Goal: Task Accomplishment & Management: Manage account settings

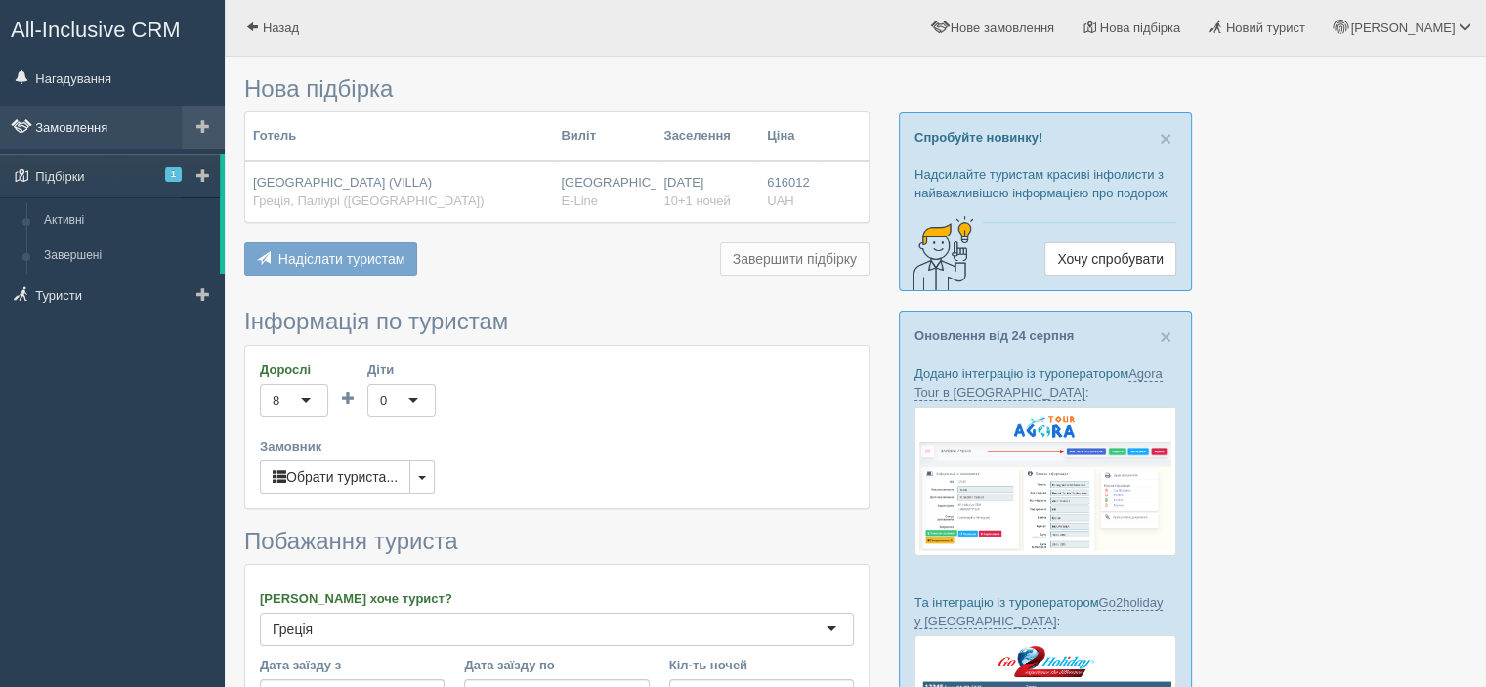
click at [106, 126] on link "Замовлення" at bounding box center [112, 127] width 225 height 43
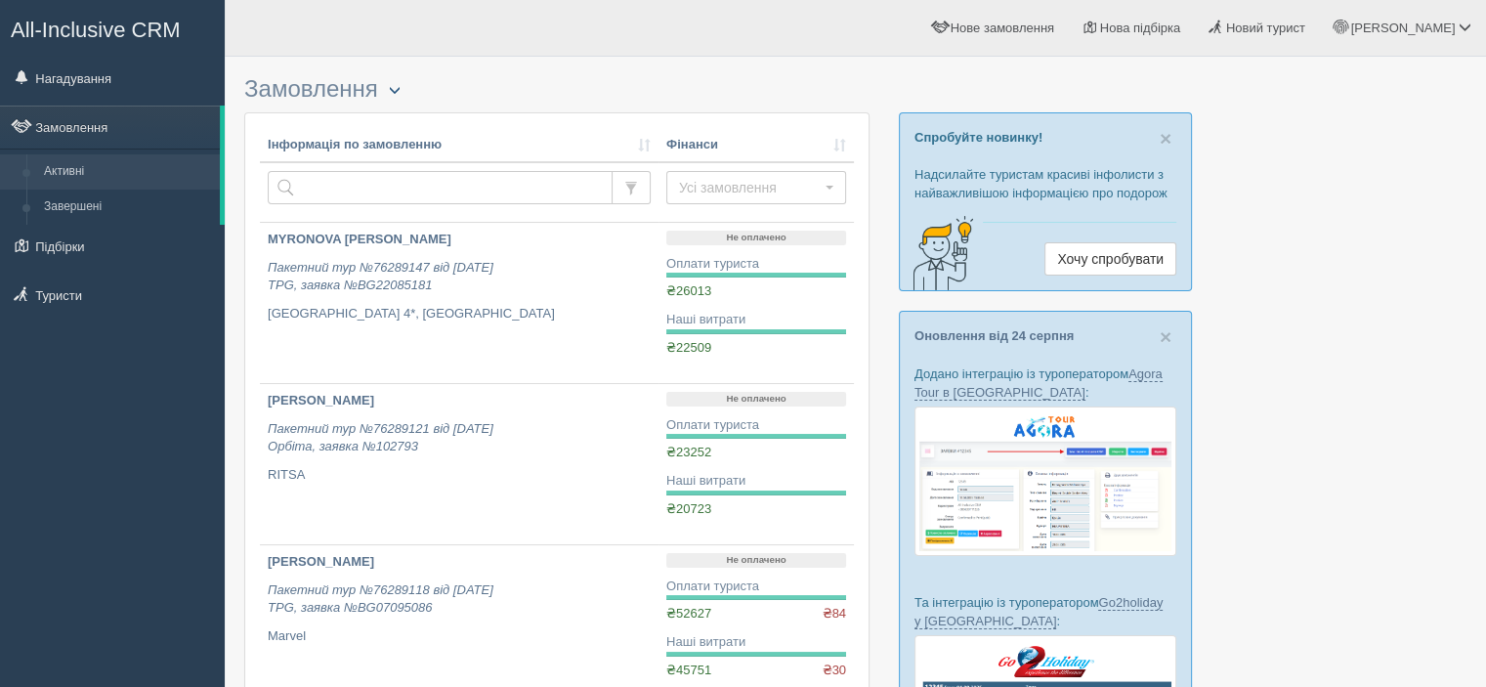
click at [395, 93] on span "button" at bounding box center [395, 90] width 12 height 12
click at [473, 144] on link "Розширений пошук..." at bounding box center [460, 153] width 162 height 32
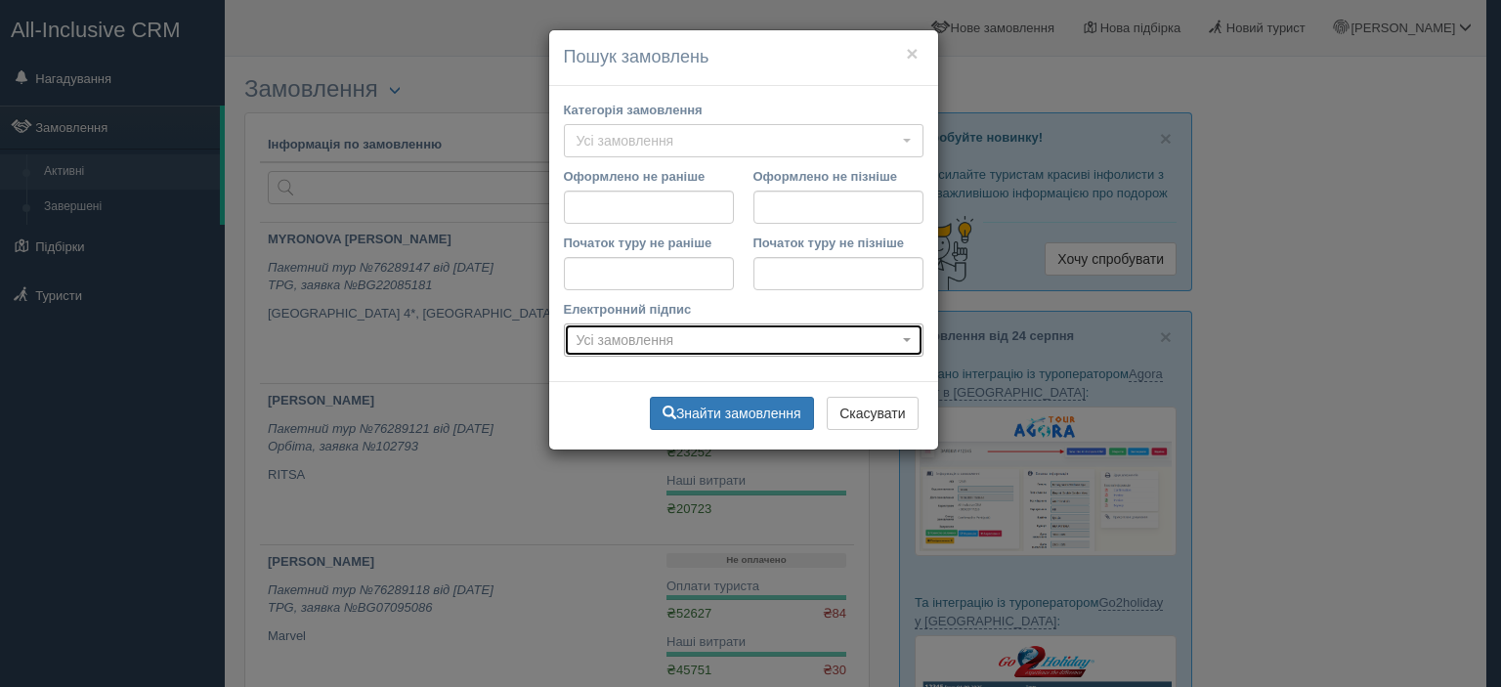
click at [727, 339] on span "Усі замовлення" at bounding box center [736, 340] width 321 height 20
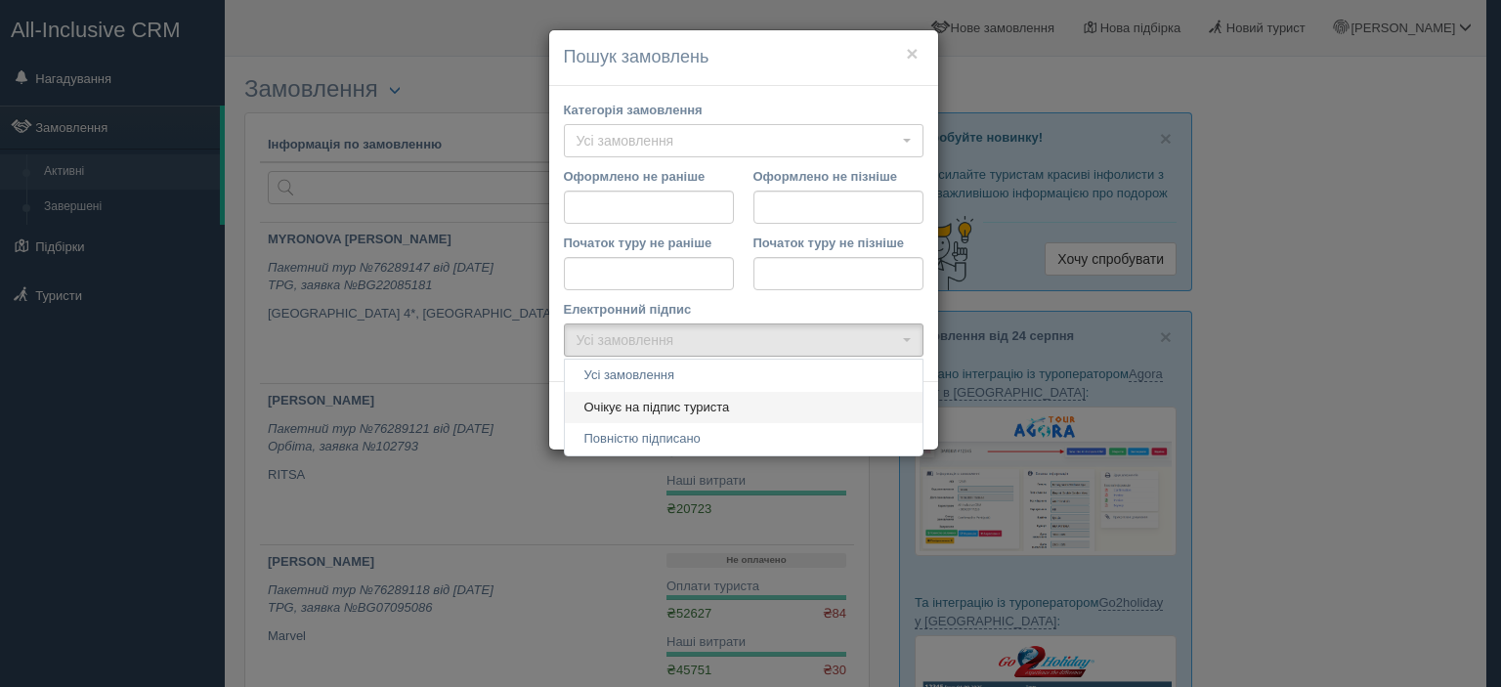
click at [725, 407] on span "Очікує на підпис туриста" at bounding box center [657, 408] width 146 height 19
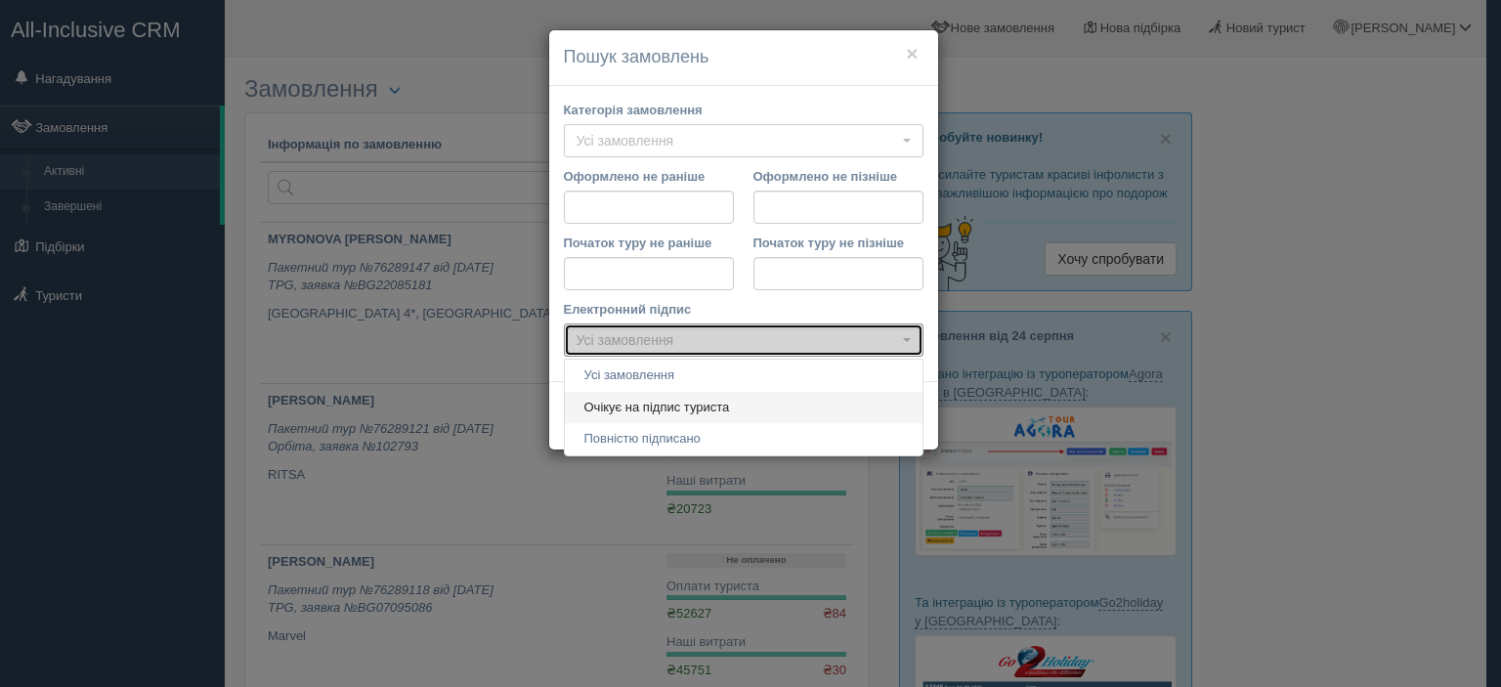
select select "agency_signed"
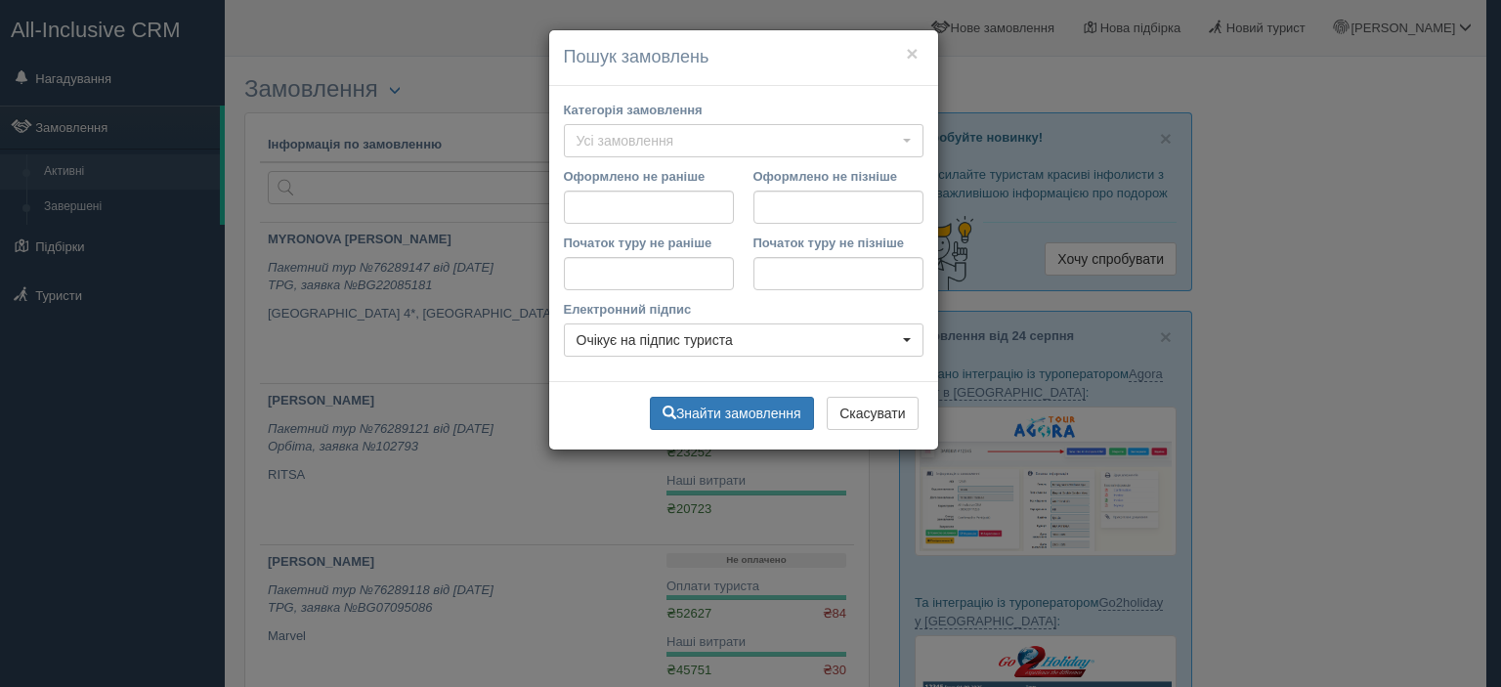
click at [725, 407] on button "Знайти замовлення" at bounding box center [732, 413] width 164 height 33
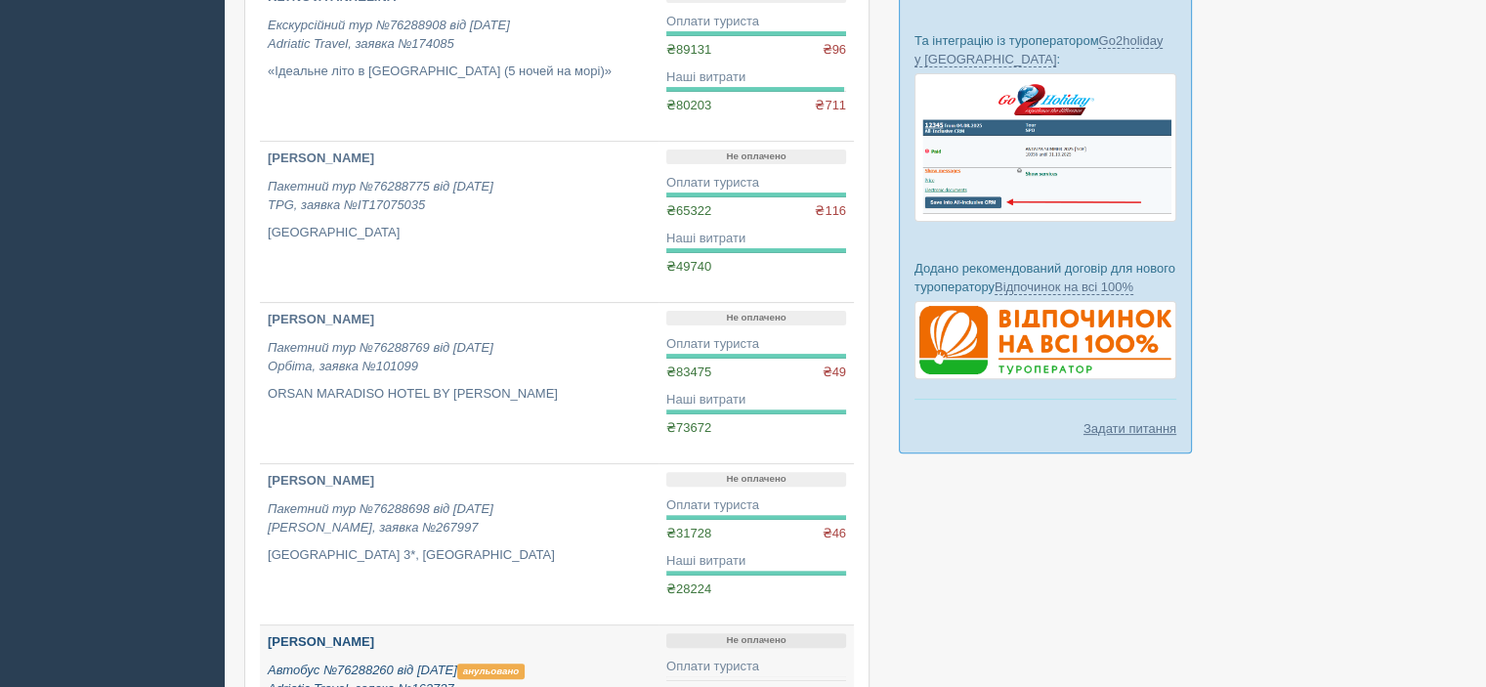
scroll to position [528, 0]
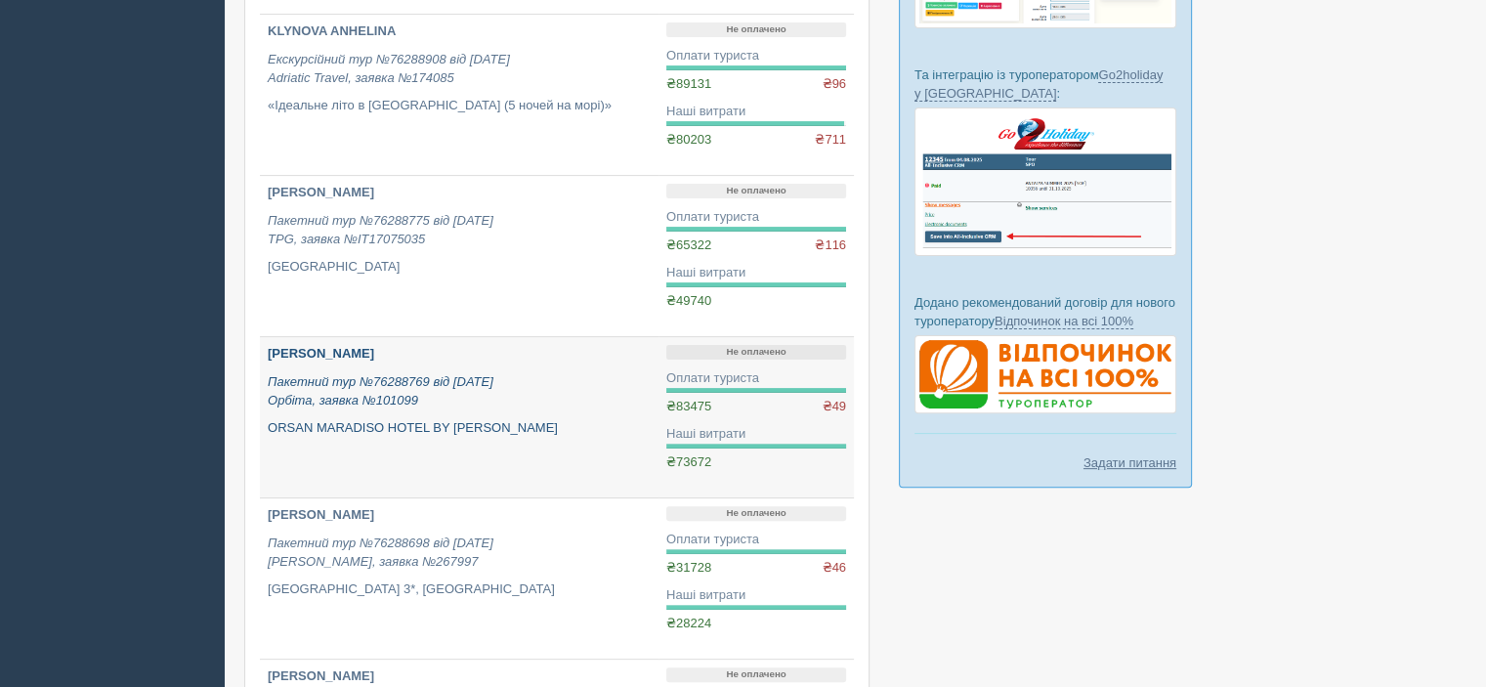
click at [511, 402] on p "Пакетний тур №76288769 від 16.06.2025 Орбіта, заявка №101099" at bounding box center [459, 391] width 383 height 36
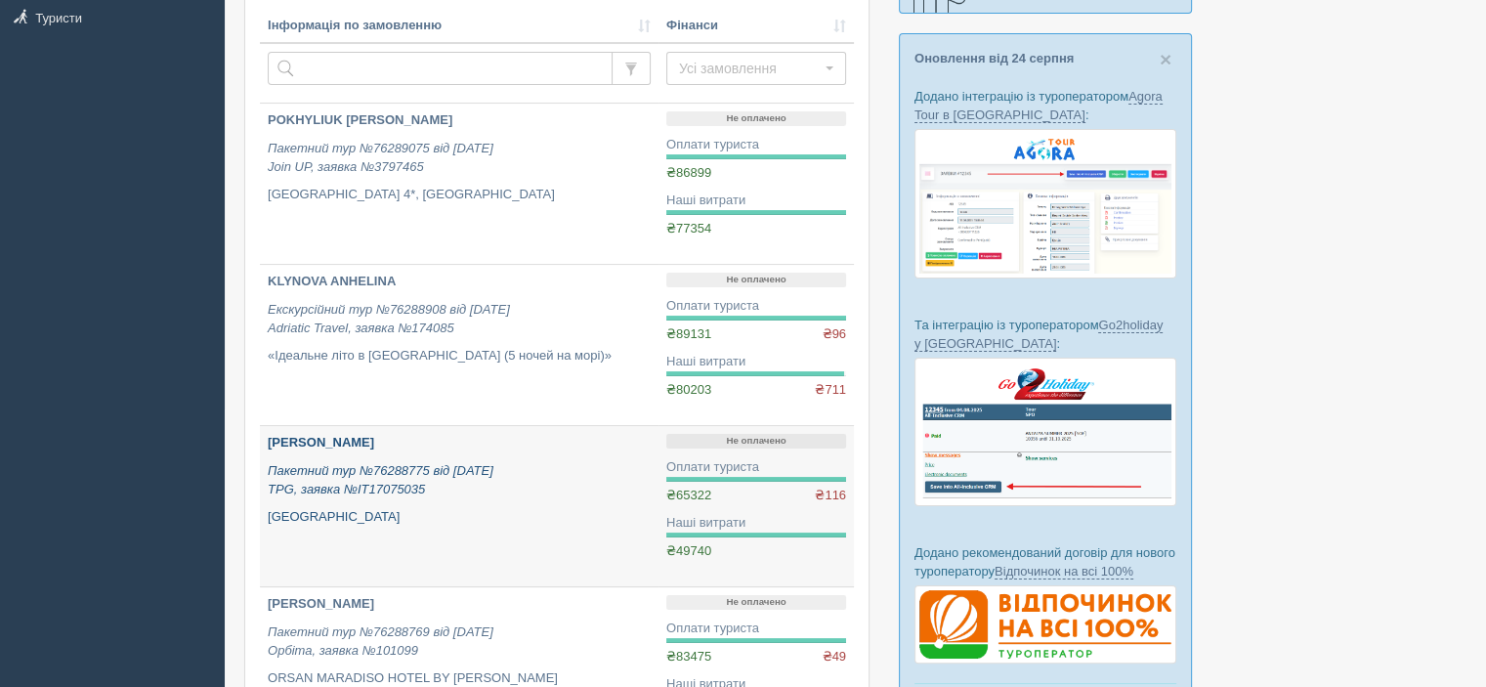
scroll to position [234, 0]
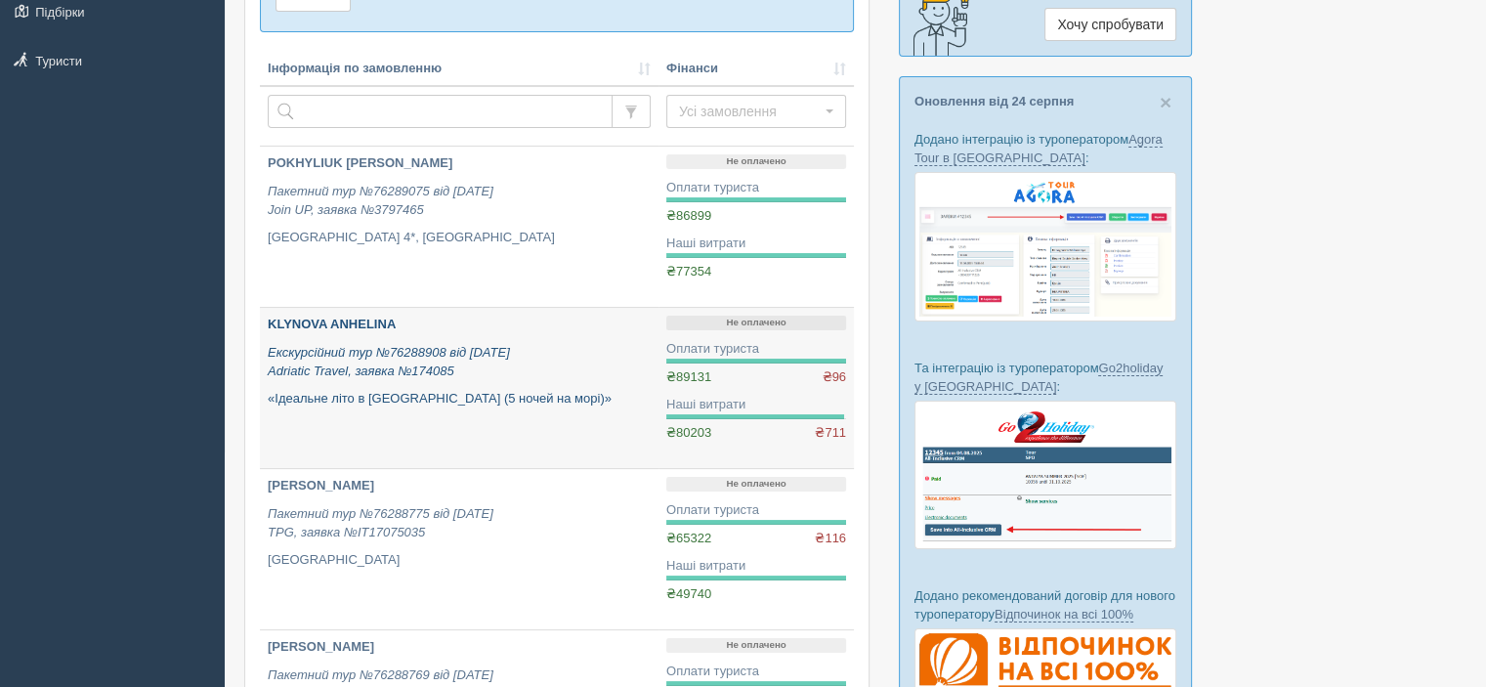
click at [381, 320] on b "KLYNOVA ANHELINA" at bounding box center [332, 324] width 128 height 15
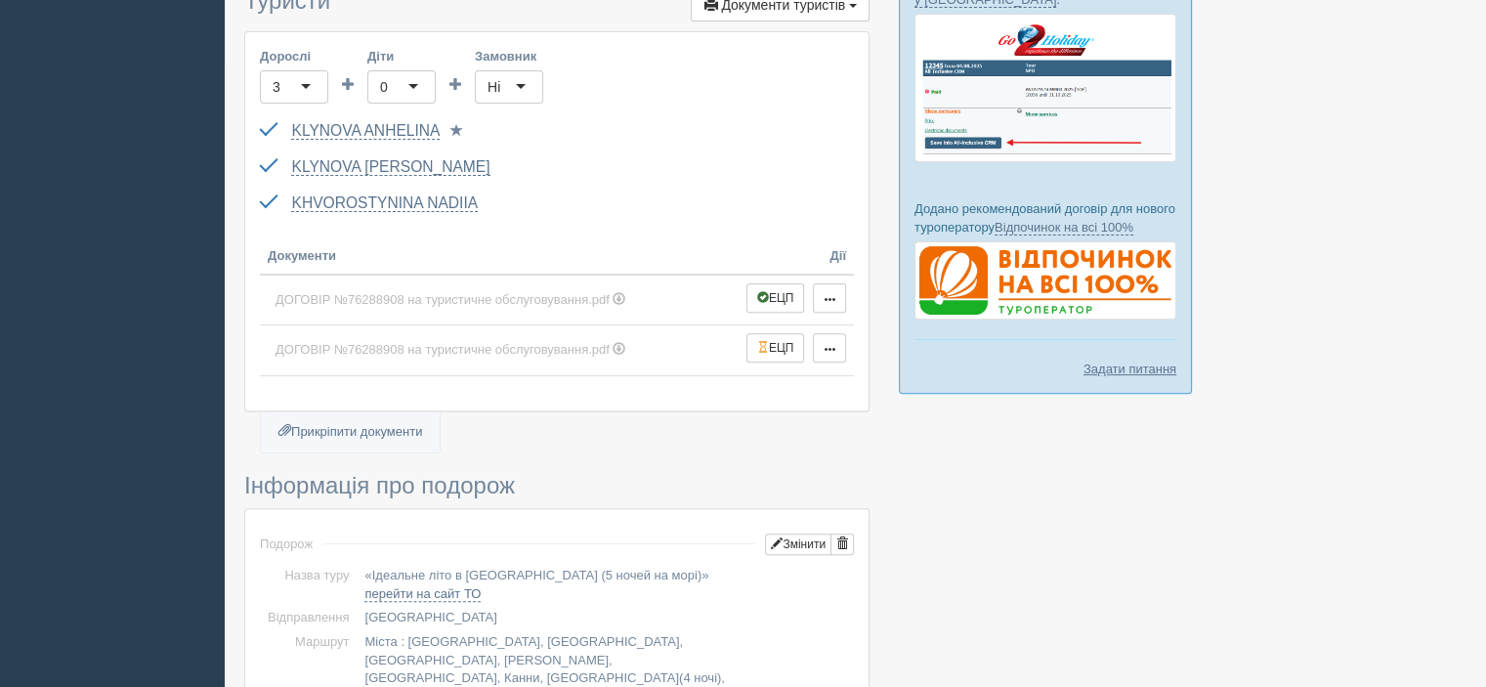
scroll to position [586, 0]
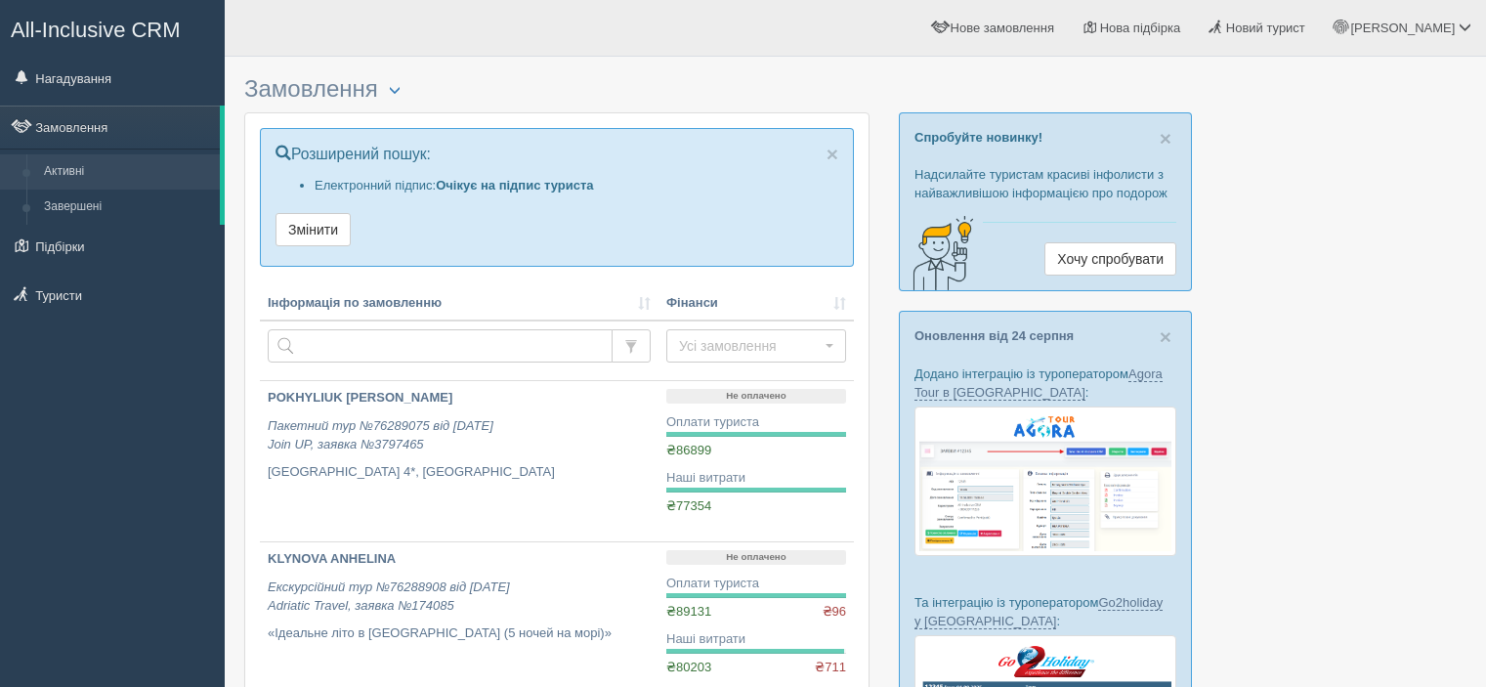
scroll to position [234, 0]
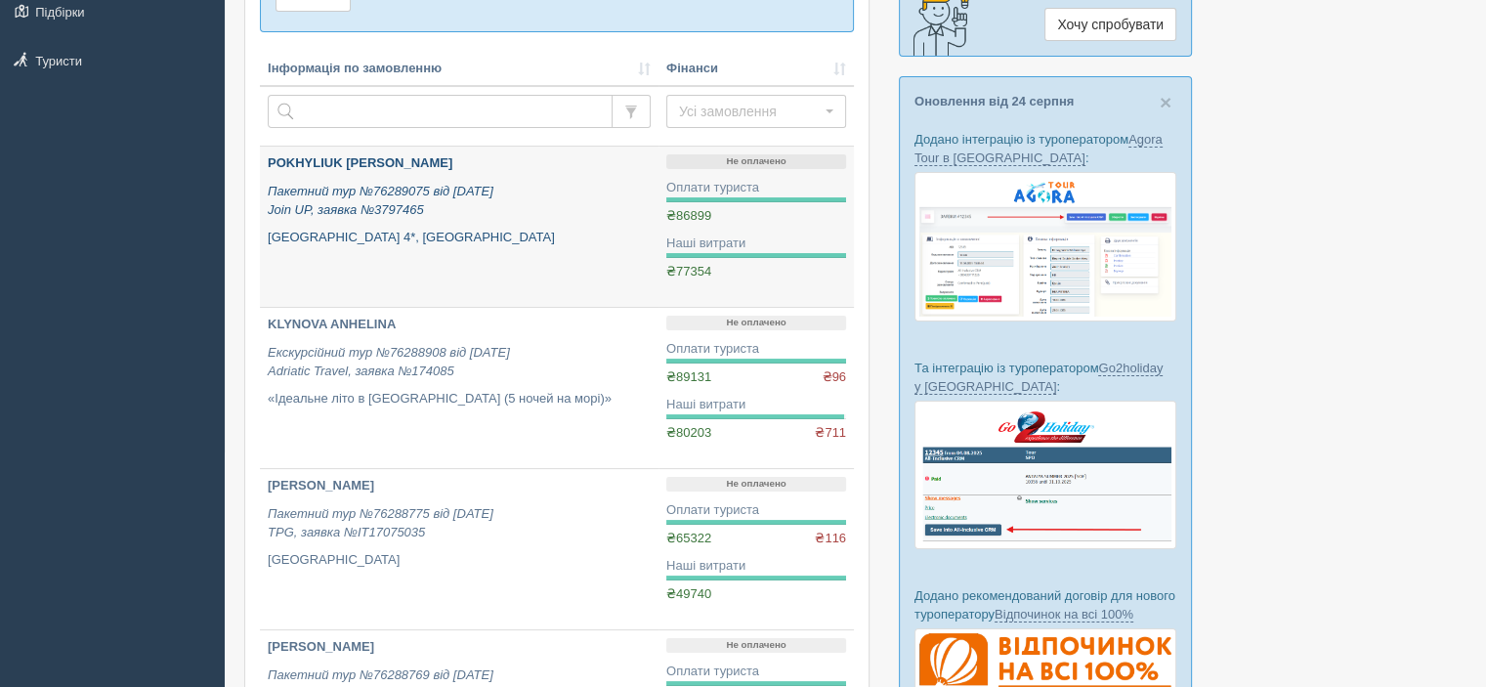
click at [395, 163] on b "POKHYLIUK LARYSA" at bounding box center [360, 162] width 185 height 15
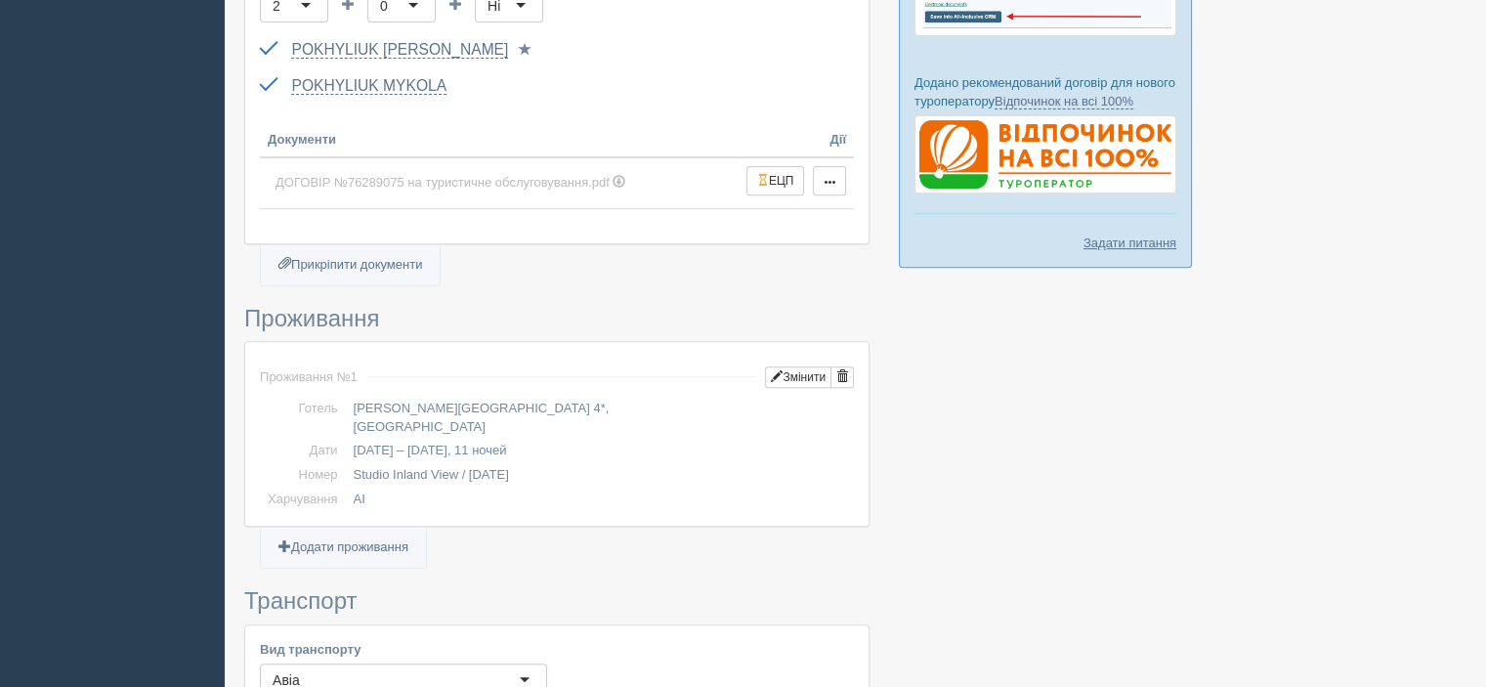
scroll to position [879, 0]
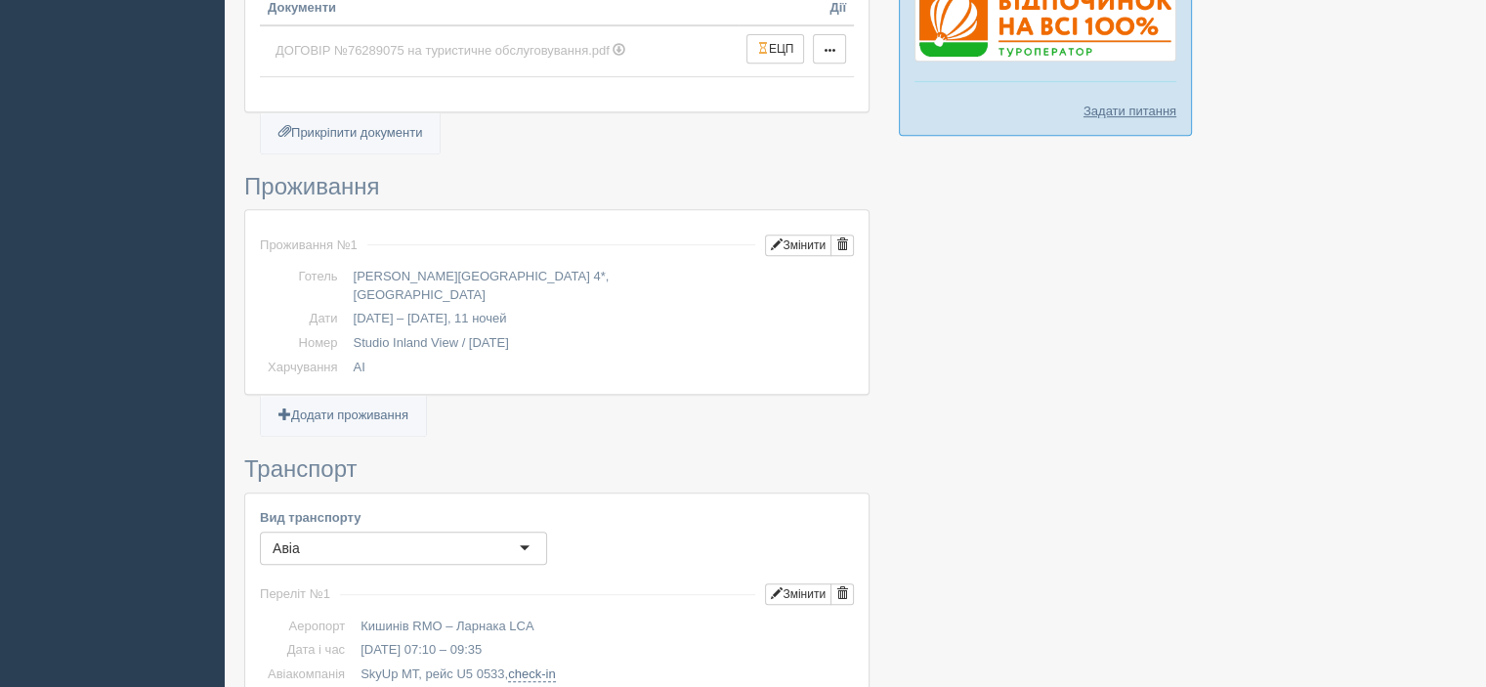
click at [1389, 394] on div at bounding box center [855, 561] width 1222 height 2748
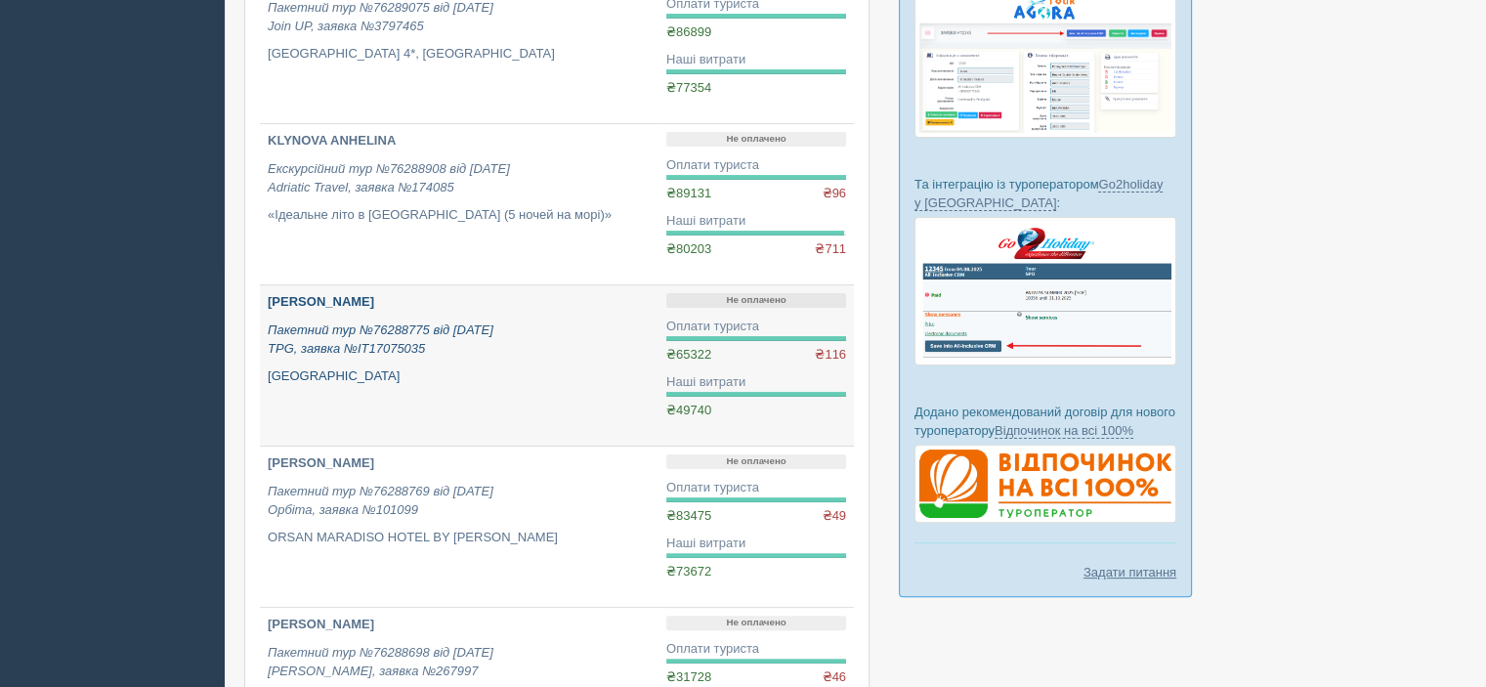
scroll to position [430, 0]
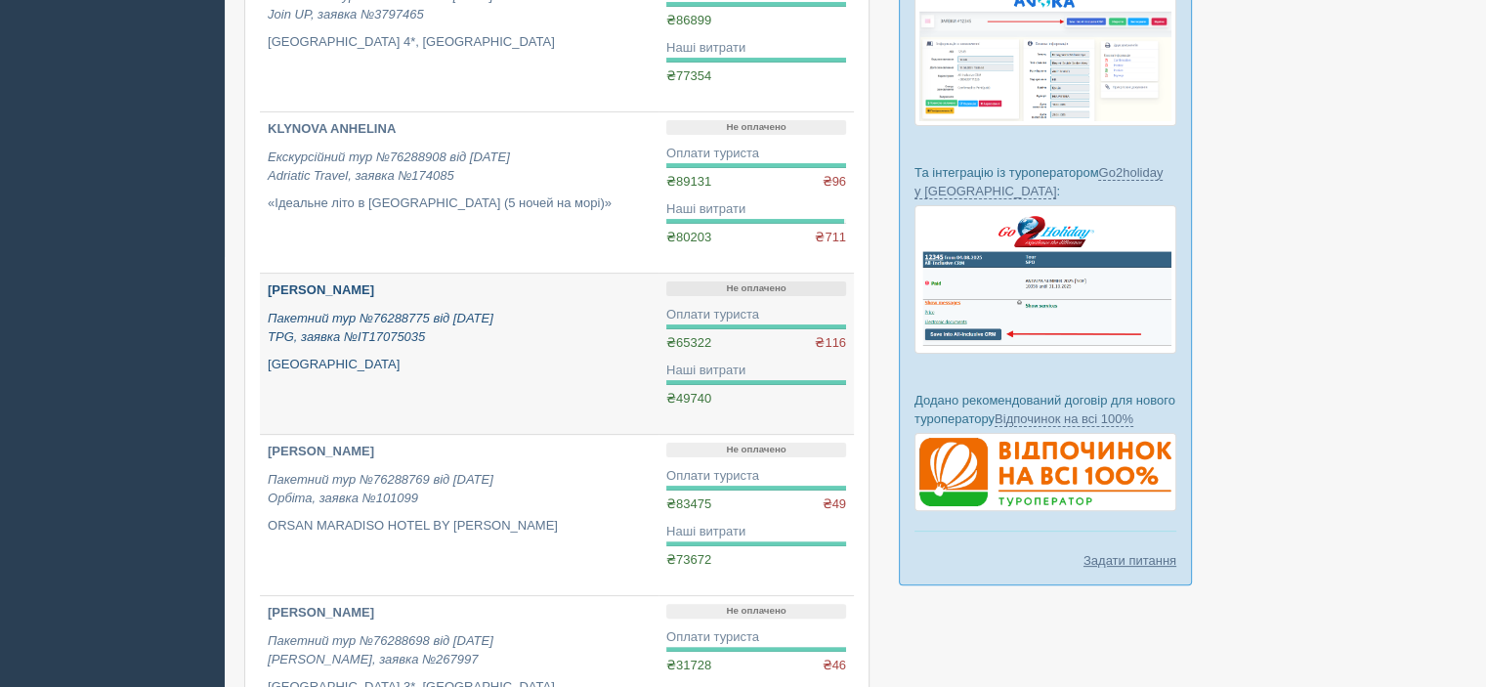
click at [393, 286] on p "[PERSON_NAME]" at bounding box center [459, 290] width 383 height 19
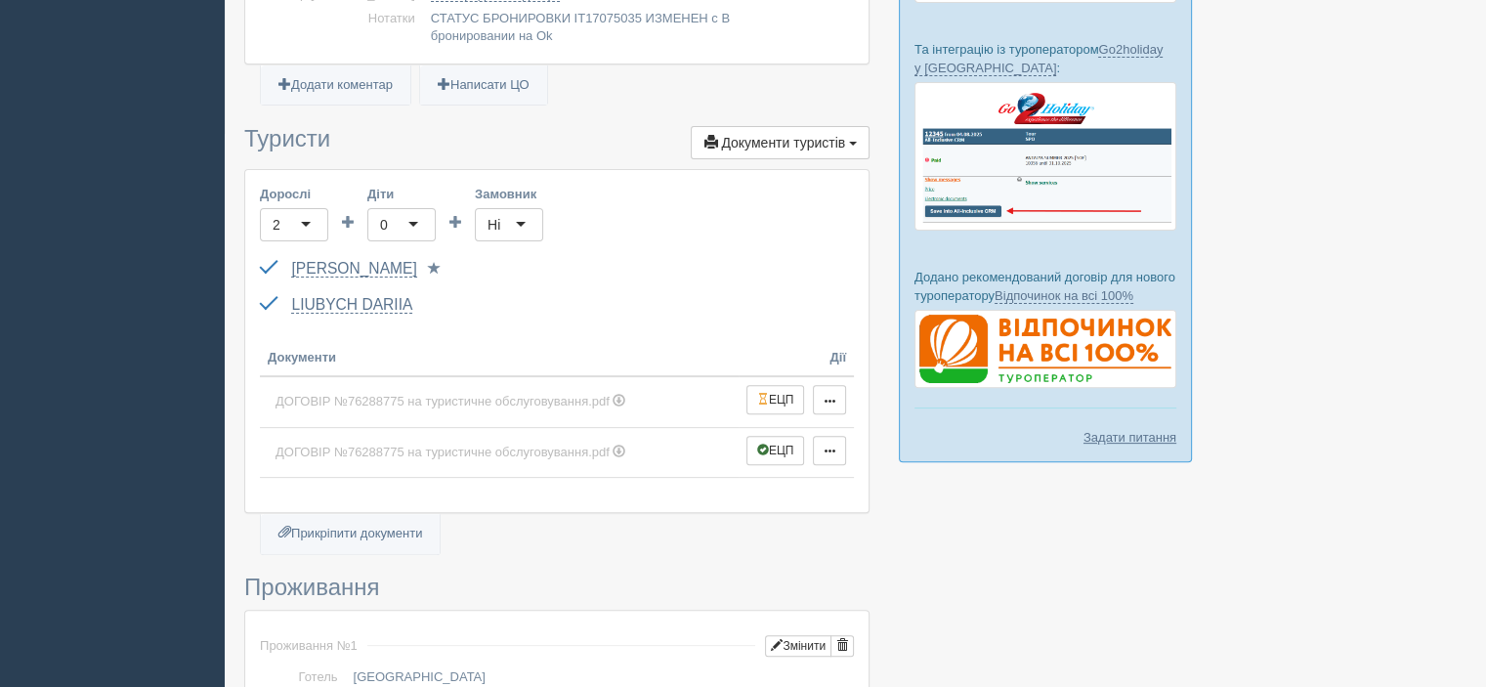
scroll to position [586, 0]
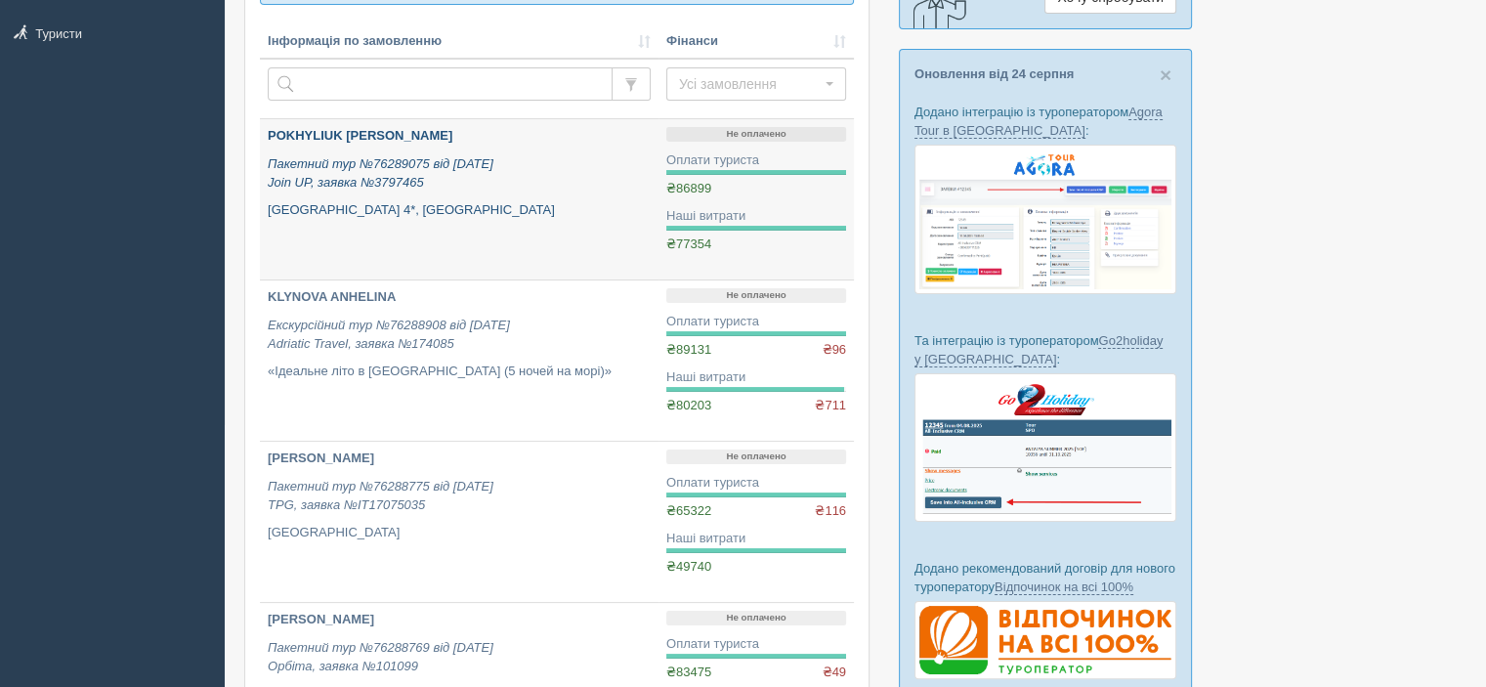
scroll to position [39, 0]
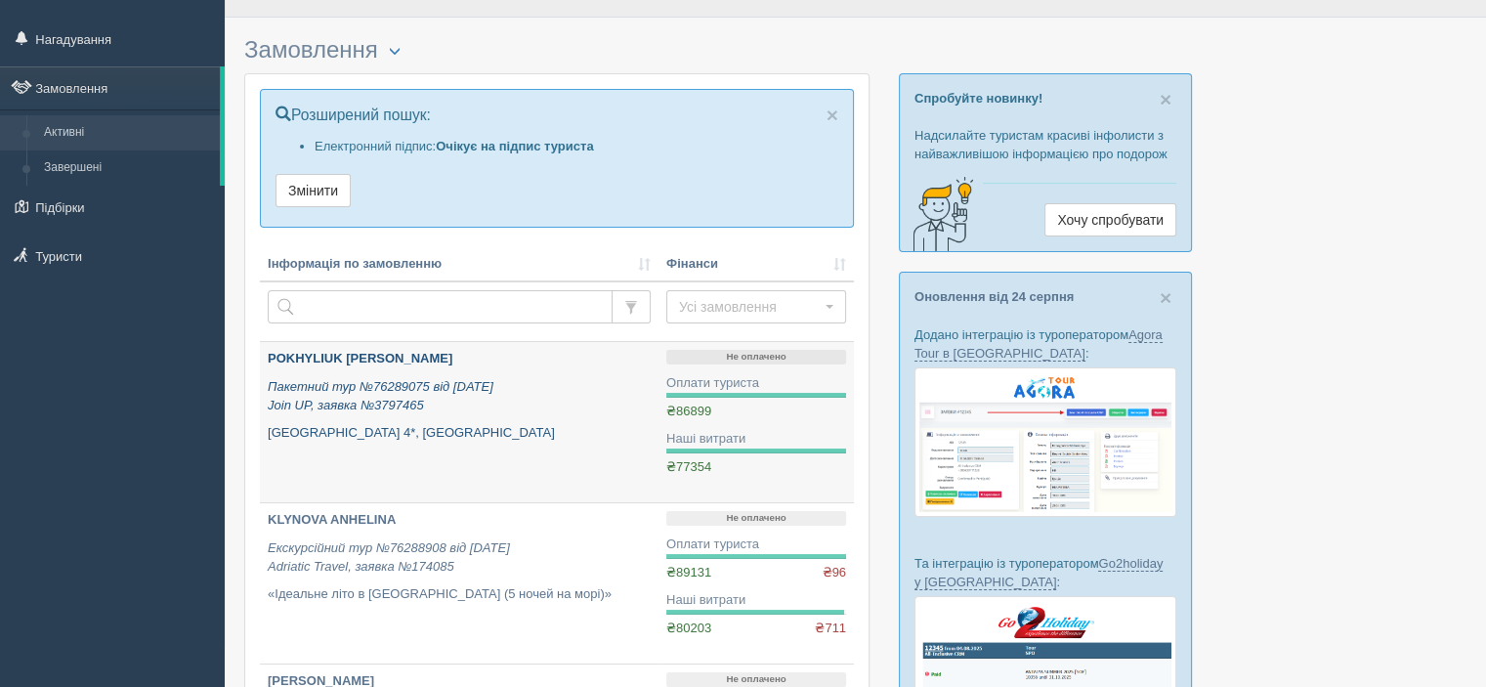
click at [435, 370] on div "POKHYLIUK [PERSON_NAME] Пакетний тур №76289075 від [DATE] Join UP, заявка №3797…" at bounding box center [459, 396] width 383 height 92
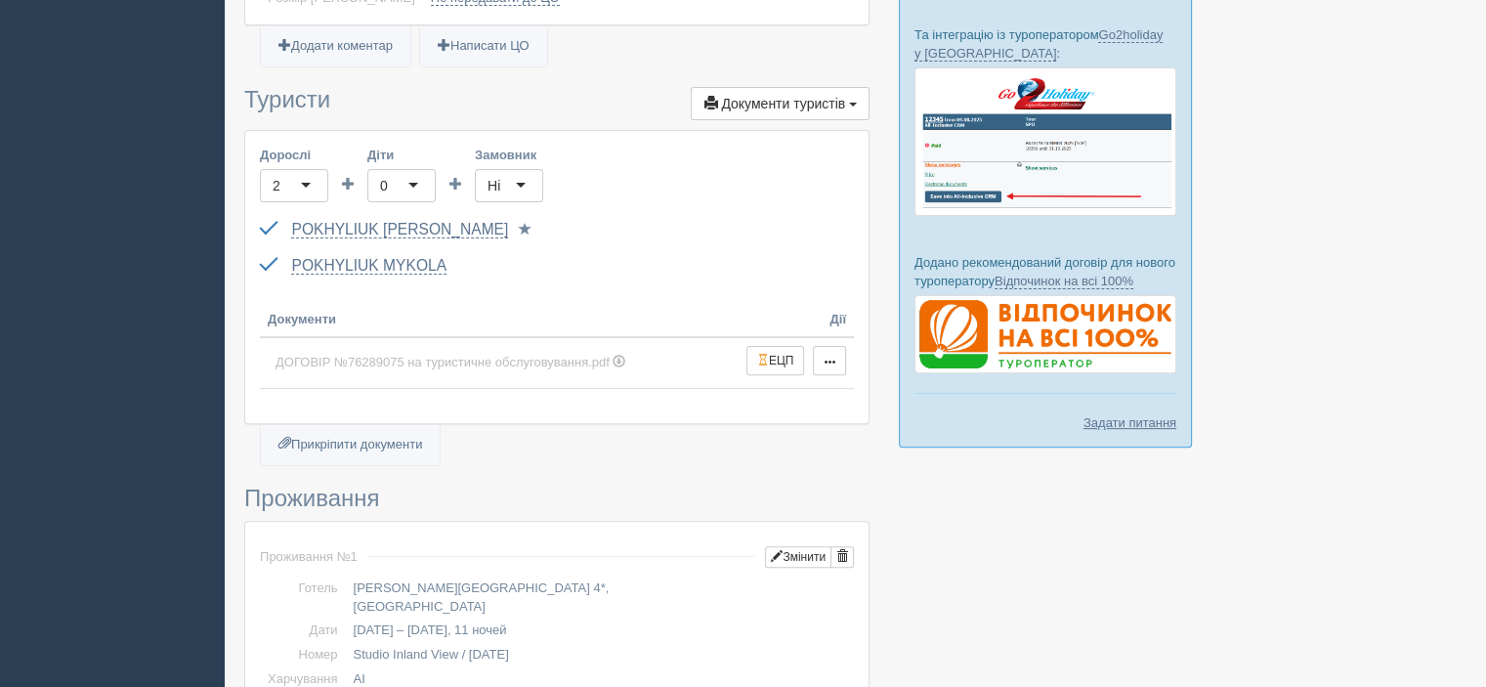
scroll to position [684, 0]
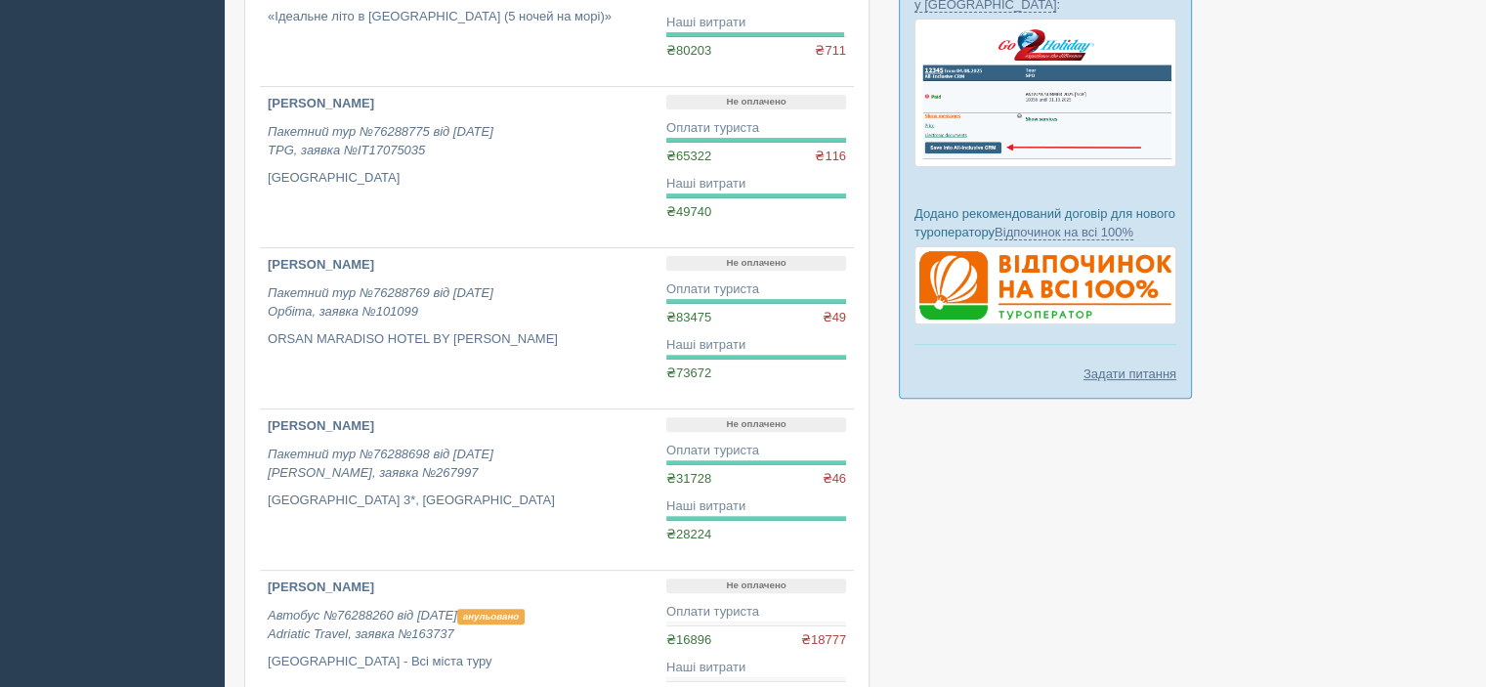
scroll to position [625, 0]
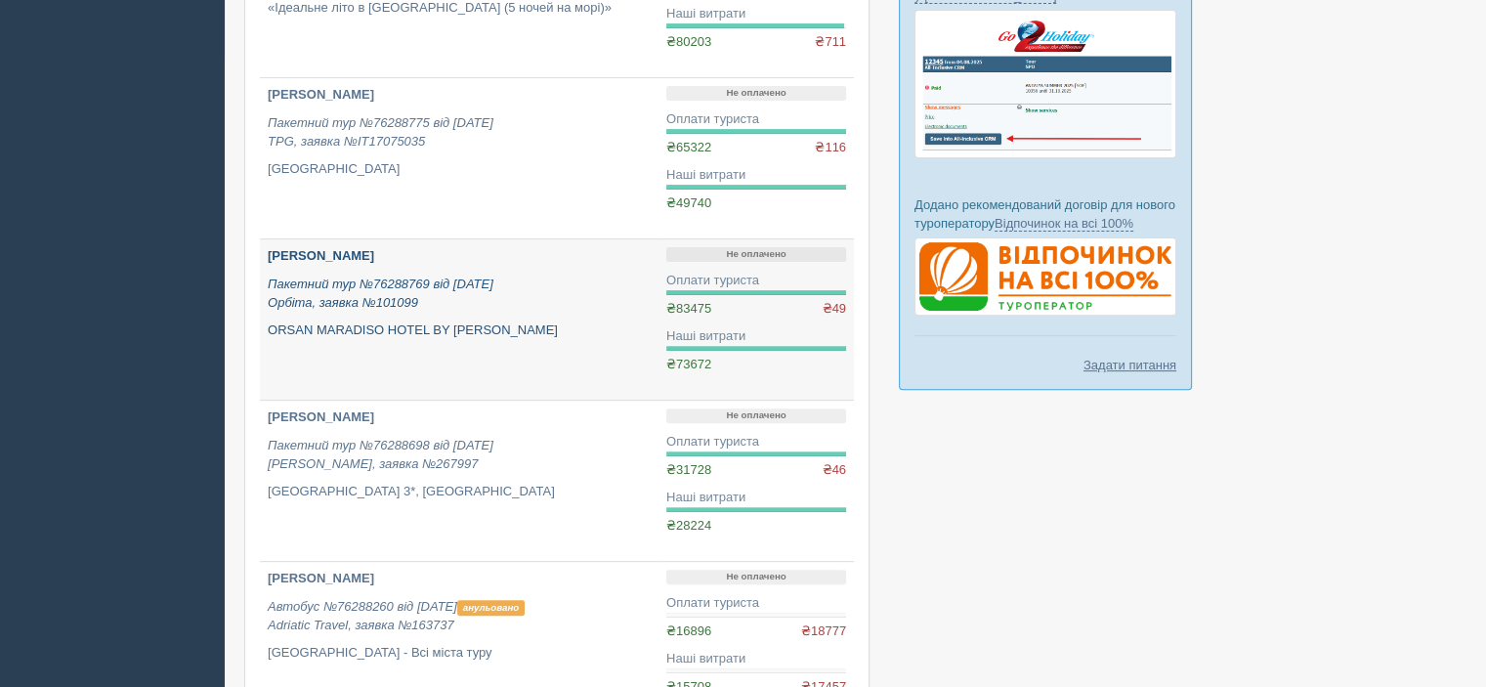
click at [563, 277] on p "Пакетний тур №76288769 від 16.06.2025 Орбіта, заявка №101099" at bounding box center [459, 294] width 383 height 36
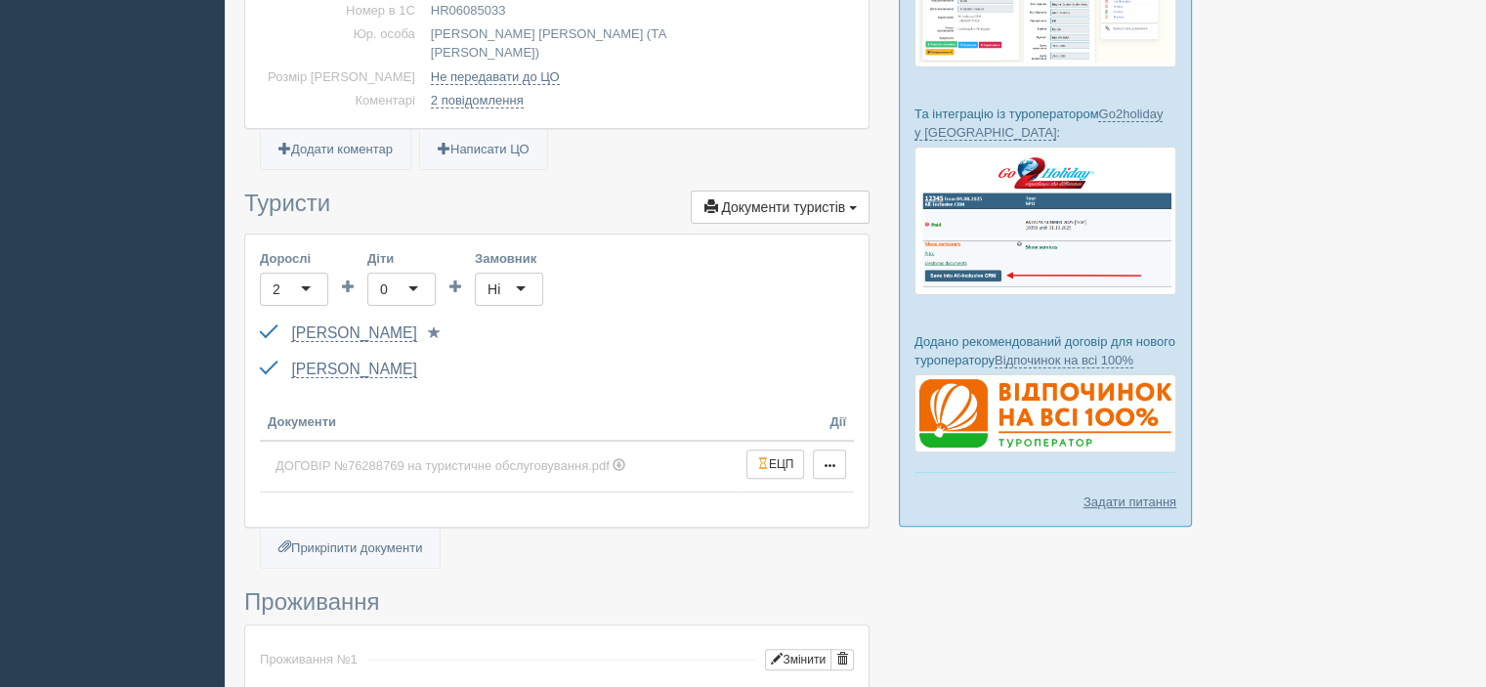
scroll to position [782, 0]
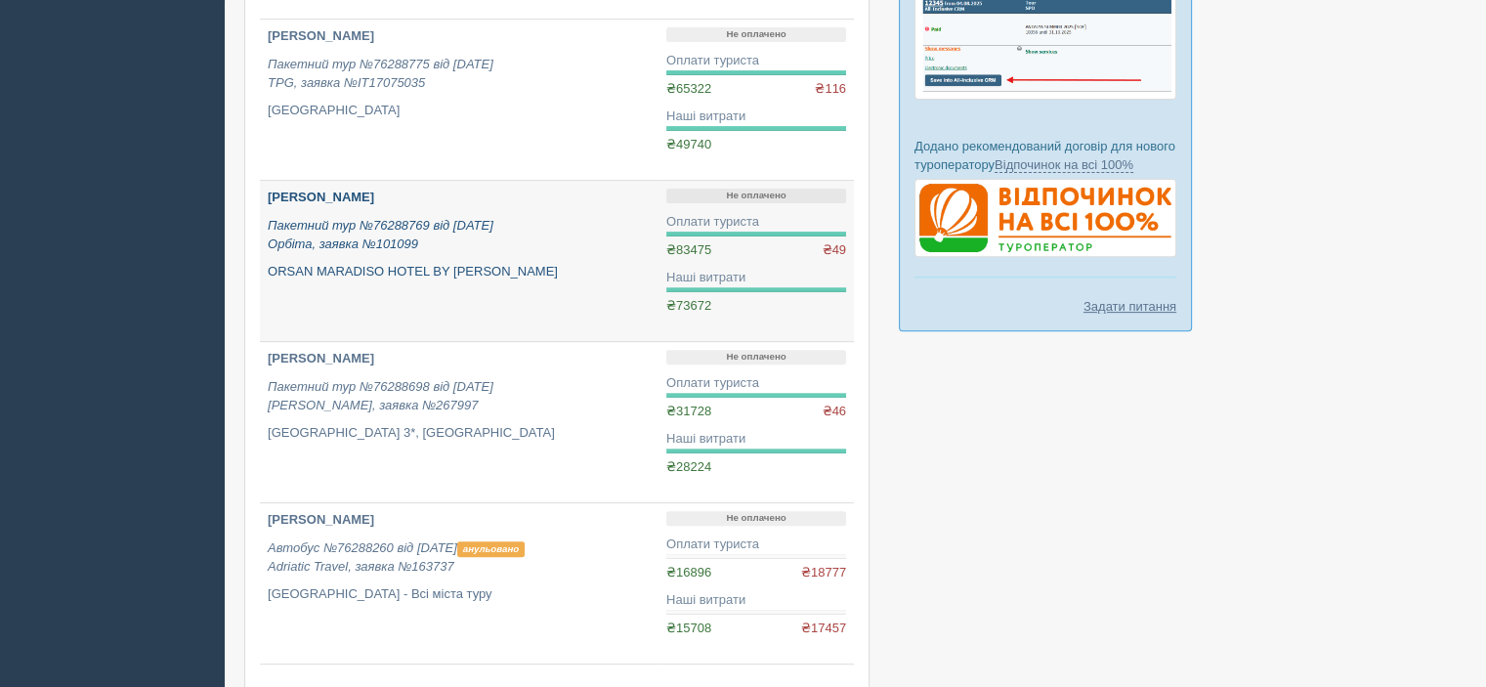
scroll to position [821, 0]
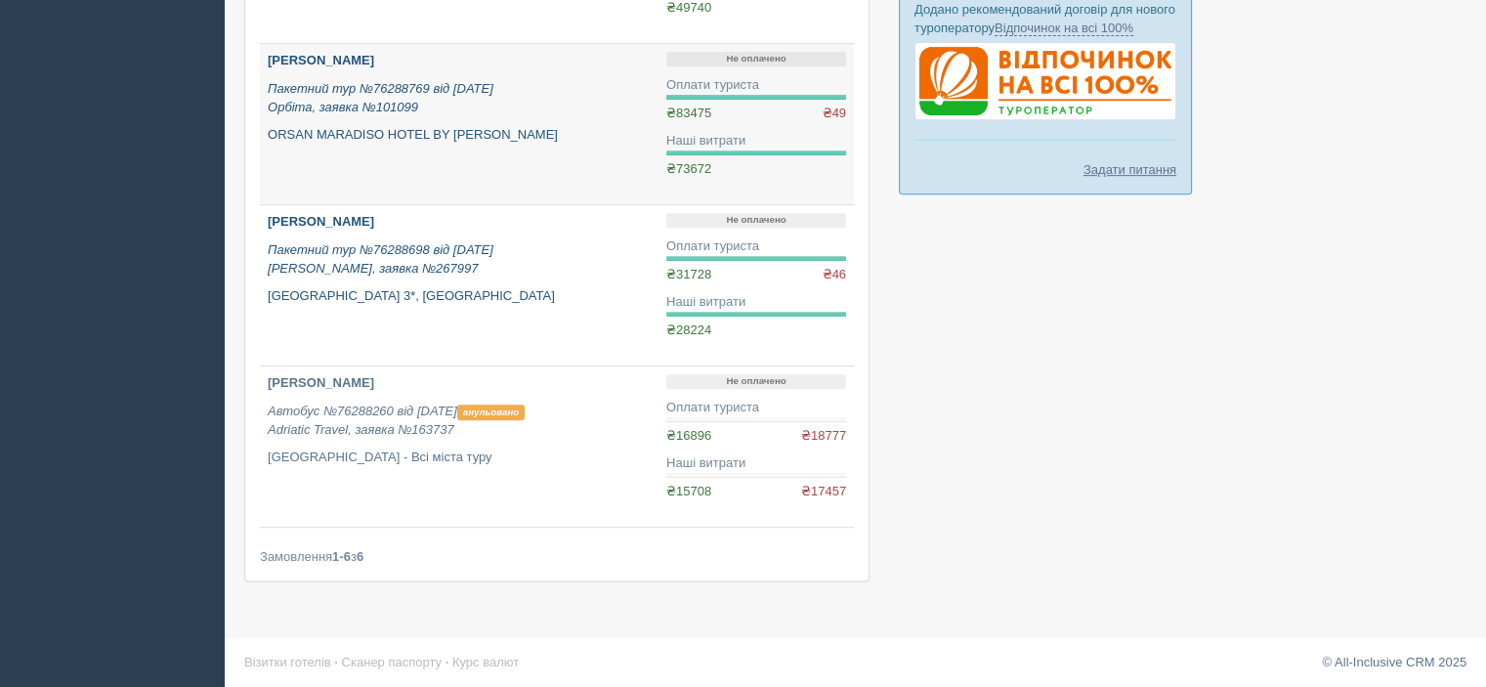
click at [545, 226] on p "[PERSON_NAME]" at bounding box center [459, 222] width 383 height 19
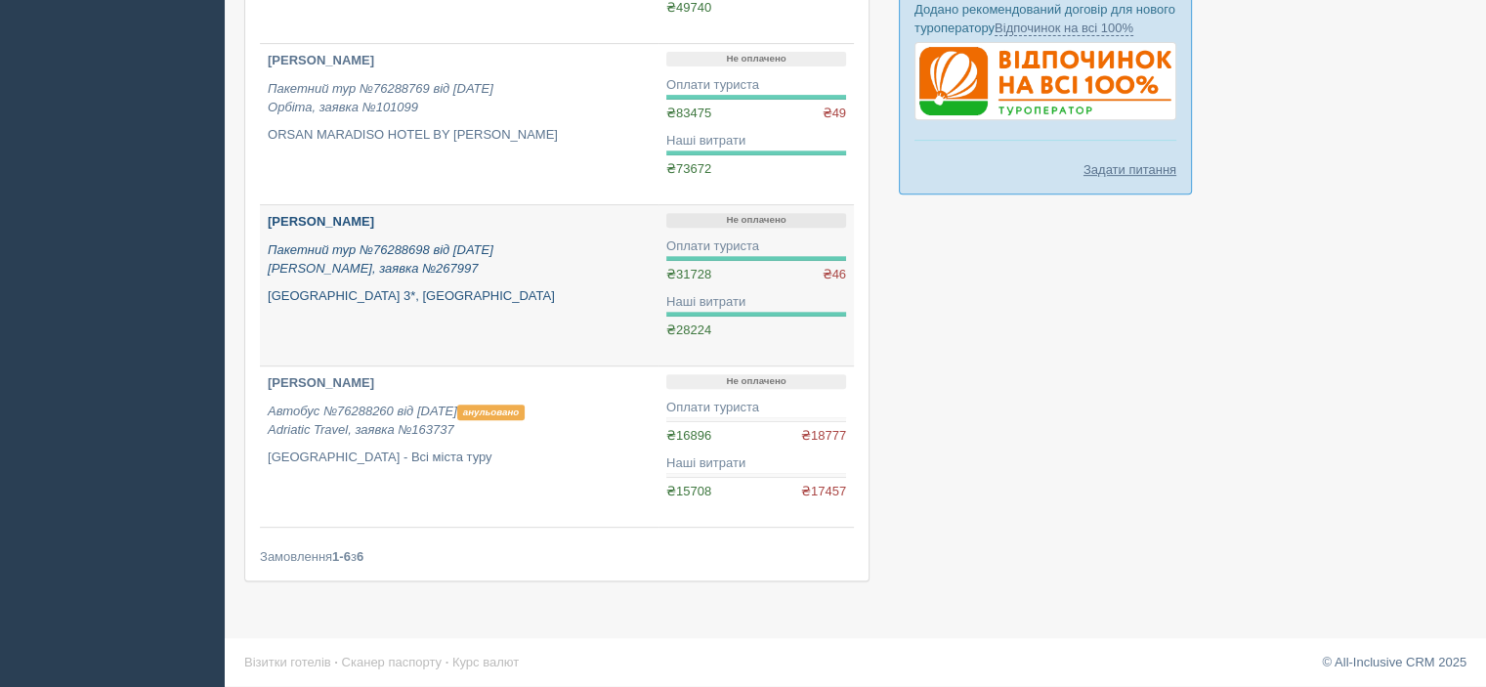
click at [374, 220] on b "[PERSON_NAME]" at bounding box center [321, 221] width 106 height 15
